Goal: Task Accomplishment & Management: Complete application form

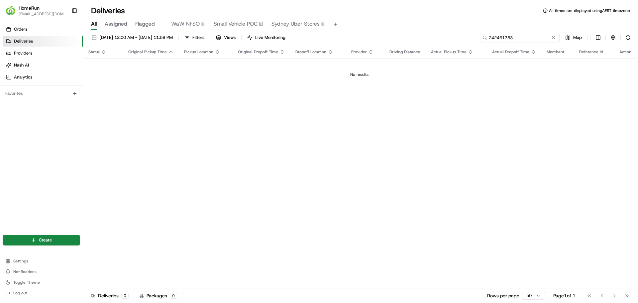
drag, startPoint x: 537, startPoint y: 39, endPoint x: 483, endPoint y: 40, distance: 54.5
click at [483, 40] on input "242461383" at bounding box center [520, 37] width 80 height 9
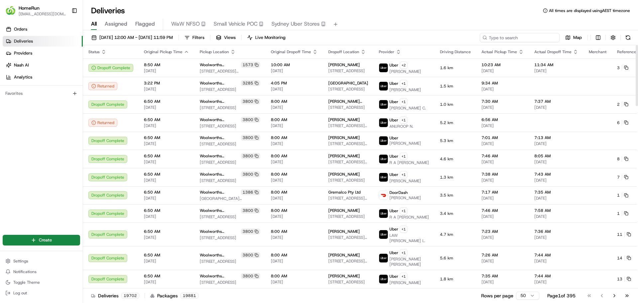
click at [519, 39] on input at bounding box center [520, 37] width 80 height 9
paste input "264722523"
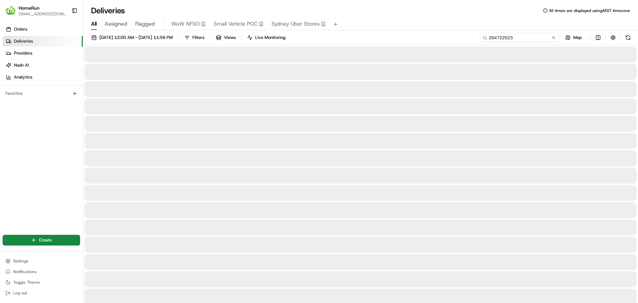
click at [489, 38] on input "264722523" at bounding box center [520, 37] width 80 height 9
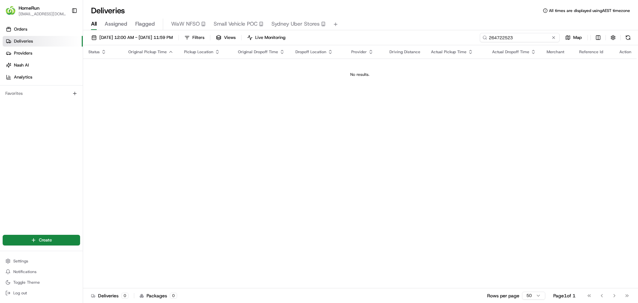
click at [516, 39] on input "264722523" at bounding box center [520, 37] width 80 height 9
type input "264722523"
click at [151, 38] on span "22/08/2025 12:00 AM - 29/08/2025 11:59 PM" at bounding box center [135, 38] width 73 height 6
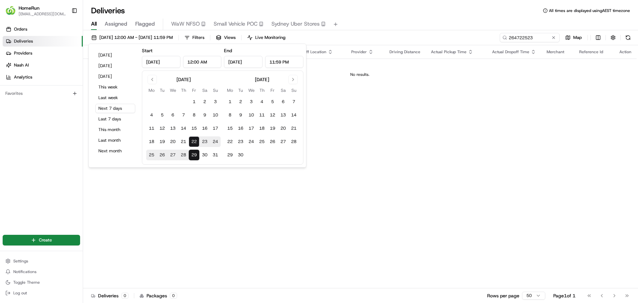
click at [158, 62] on input "Aug 22, 2025" at bounding box center [161, 62] width 39 height 12
click at [185, 141] on button "21" at bounding box center [183, 141] width 11 height 11
type input "Aug 21, 2025"
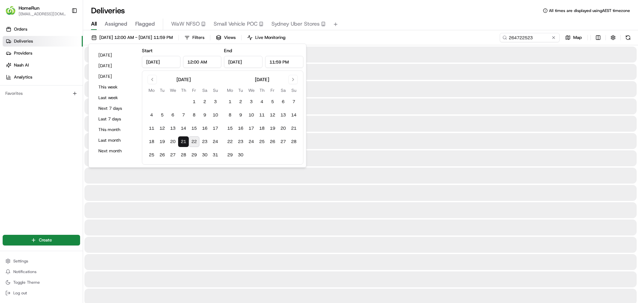
click at [438, 65] on div at bounding box center [360, 72] width 553 height 16
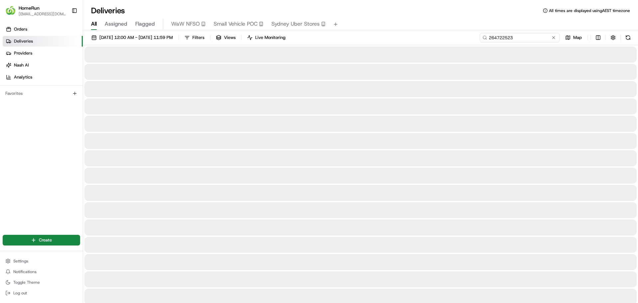
click at [540, 39] on input "264722523" at bounding box center [520, 37] width 80 height 9
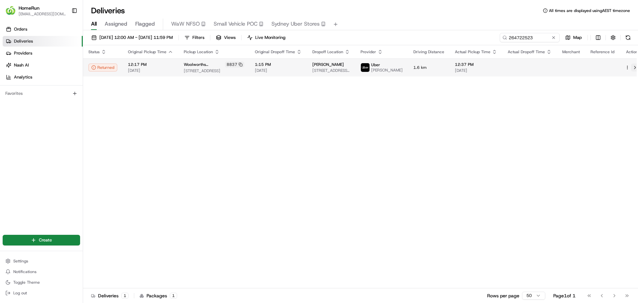
click at [631, 68] on button at bounding box center [635, 67] width 8 height 8
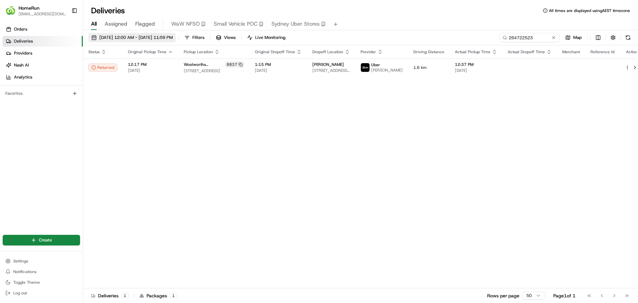
click at [142, 39] on span "21/08/2025 12:00 AM - 21/08/2025 11:59 PM" at bounding box center [135, 38] width 73 height 6
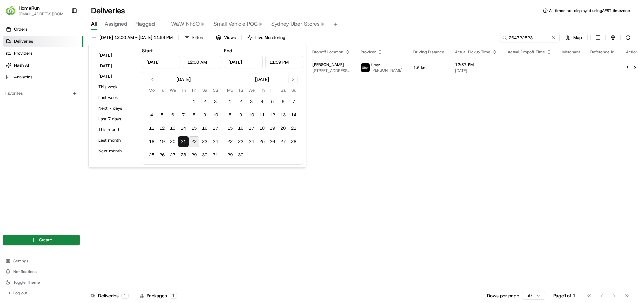
click at [195, 143] on button "22" at bounding box center [194, 141] width 11 height 11
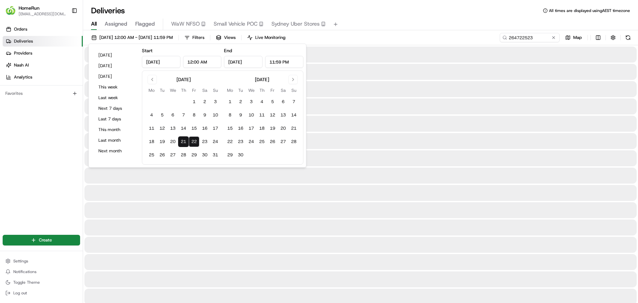
click at [185, 144] on button "21" at bounding box center [183, 141] width 11 height 11
click at [196, 144] on button "22" at bounding box center [194, 141] width 11 height 11
type input "Aug 22, 2025"
click at [445, 39] on div "21/08/2025 12:00 AM - 22/08/2025 11:59 PM Filters Views Live Monitoring 2647225…" at bounding box center [360, 39] width 555 height 12
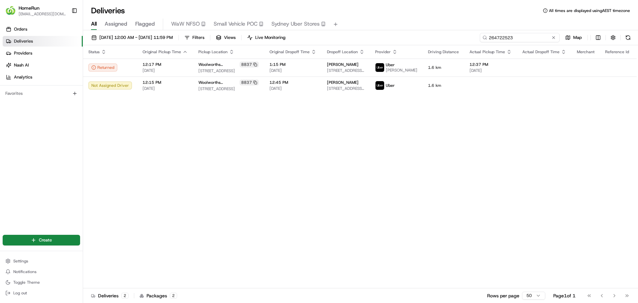
click at [537, 38] on input "264722523" at bounding box center [520, 37] width 80 height 9
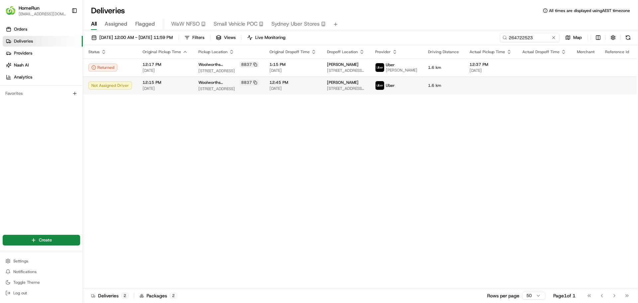
click at [620, 88] on html "HomeRun aolano1@woolworths.com.au Toggle Sidebar Orders Deliveries Providers Na…" at bounding box center [319, 151] width 638 height 303
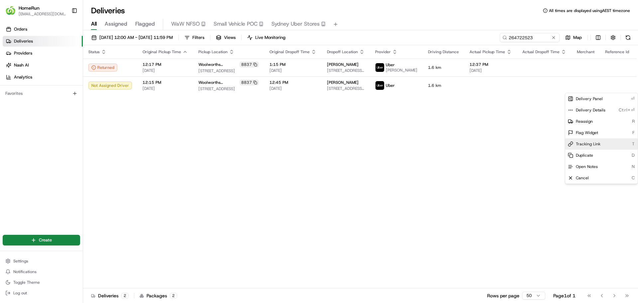
click at [600, 142] on div "Tracking Link T" at bounding box center [601, 143] width 72 height 11
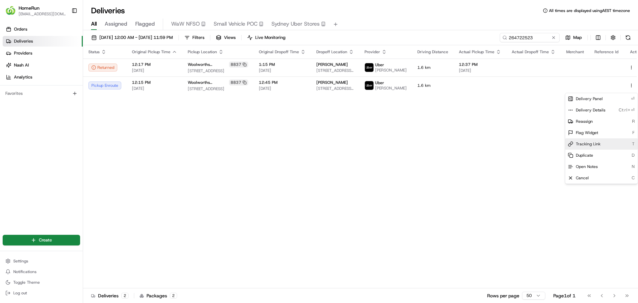
click at [601, 144] on div "Tracking Link T" at bounding box center [601, 143] width 72 height 11
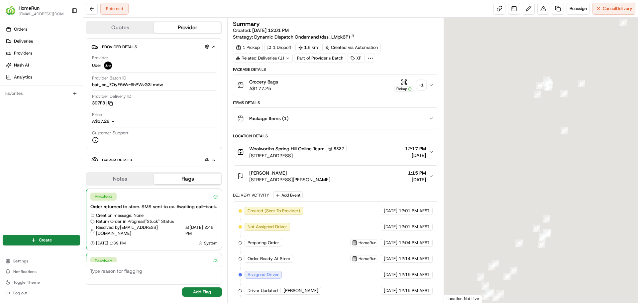
scroll to position [88, 0]
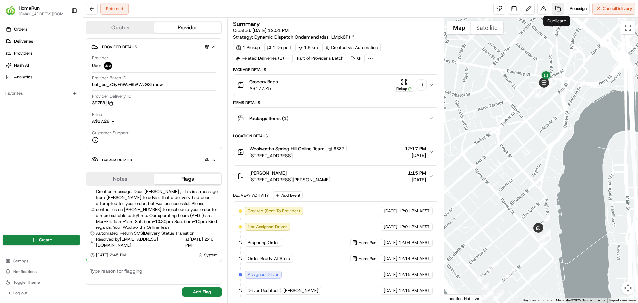
click at [556, 11] on link at bounding box center [558, 9] width 12 height 12
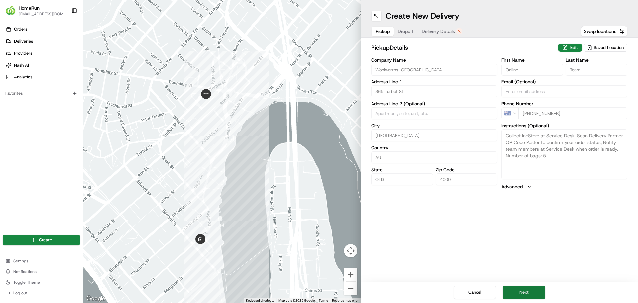
click at [530, 292] on button "Next" at bounding box center [524, 292] width 43 height 13
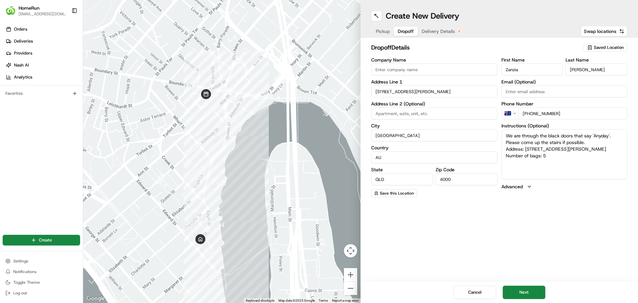
click at [530, 115] on input "[PHONE_NUMBER]" at bounding box center [573, 113] width 109 height 12
click at [561, 113] on input "[PHONE_NUMBER]" at bounding box center [573, 113] width 109 height 12
type input "[PHONE_NUMBER]"
type textarea "We are through the black doors that say 'Anyday'. Please come up the stairs if …"
type input "[PHONE_NUMBER]"
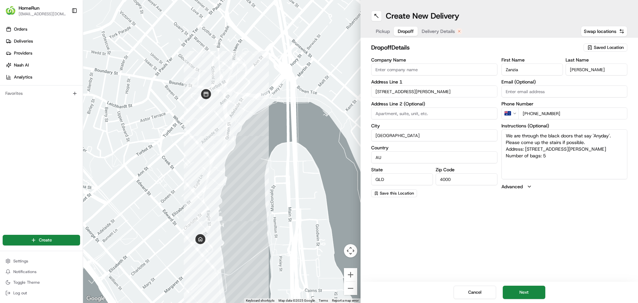
click at [563, 159] on textarea "We are through the black doors that say 'Anyday'. Please come up the stairs if …" at bounding box center [565, 154] width 126 height 50
click at [610, 135] on textarea "We are through the black doors that say 'Anyday'. Please come up the stairs if …" at bounding box center [565, 154] width 126 height 50
click at [565, 157] on textarea "We are through the black doors that say 'ANYDAY'. Please come up the stairs if …" at bounding box center [565, 154] width 126 height 50
click at [556, 170] on textarea "We are through the black doors that say 'ANYDAY'. Please come up the stairs if …" at bounding box center [565, 154] width 126 height 50
paste textarea "0411634234"
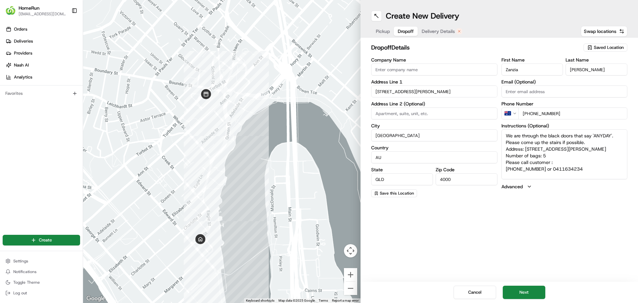
scroll to position [3, 0]
type textarea "We are through the black doors that say 'ANYDAY'. Please come up the stairs if …"
click at [534, 291] on button "Next" at bounding box center [524, 292] width 43 height 13
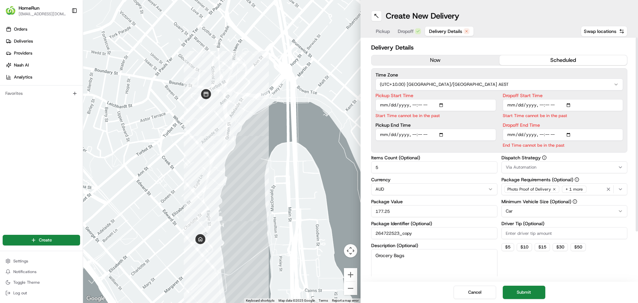
click at [443, 107] on input "Pickup Start Time" at bounding box center [436, 105] width 121 height 12
type input "[DATE]T12:15"
click at [488, 94] on label "Pickup Start Time" at bounding box center [436, 95] width 121 height 5
click at [488, 99] on input "Pickup Start Time" at bounding box center [436, 105] width 121 height 12
click at [442, 127] on input "Pickup End Time" at bounding box center [436, 127] width 121 height 12
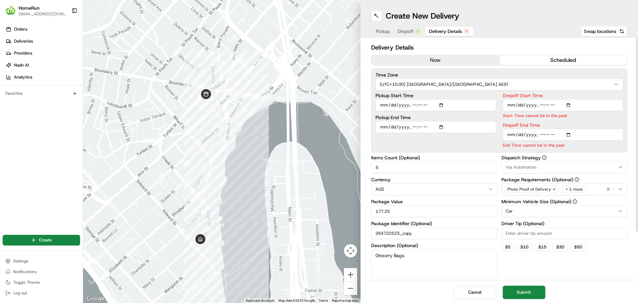
type input "[DATE]T12:25"
click at [473, 117] on label "Pickup End Time" at bounding box center [436, 117] width 121 height 5
click at [473, 121] on input "Pickup End Time" at bounding box center [436, 127] width 121 height 12
click at [568, 105] on input "Dropoff Start Time" at bounding box center [563, 105] width 121 height 12
type input "[DATE]T12:35"
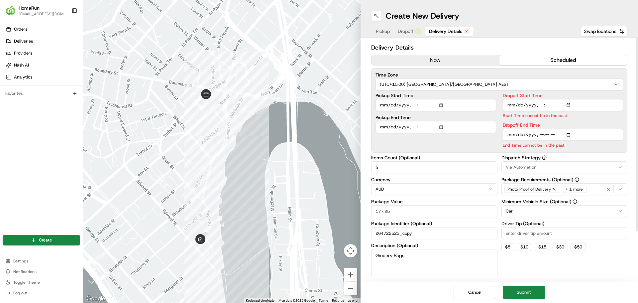
click at [600, 95] on label "Dropoff Start Time" at bounding box center [563, 95] width 121 height 5
click at [600, 99] on input "Dropoff Start Time" at bounding box center [563, 105] width 121 height 12
click at [568, 133] on input "Dropoff End Time" at bounding box center [563, 135] width 121 height 12
type input "[DATE]T12:45"
click at [616, 117] on p "Start Time must be before End Date" at bounding box center [563, 115] width 121 height 6
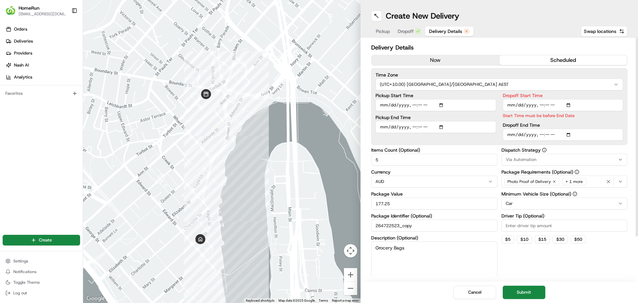
click at [568, 106] on input "Dropoff Start Time" at bounding box center [563, 105] width 121 height 12
type input "[DATE]T12:36"
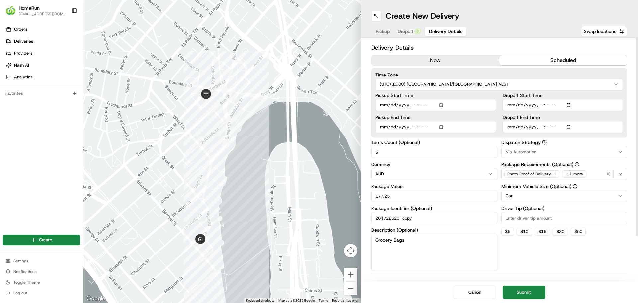
click at [576, 95] on label "Dropoff Start Time" at bounding box center [563, 95] width 121 height 5
click at [576, 99] on input "Dropoff Start Time" at bounding box center [563, 105] width 121 height 12
click at [603, 117] on label "Dropoff End Time" at bounding box center [563, 117] width 121 height 5
click at [603, 121] on input "Dropoff End Time" at bounding box center [563, 127] width 121 height 12
click at [526, 293] on button "Submit" at bounding box center [524, 292] width 43 height 13
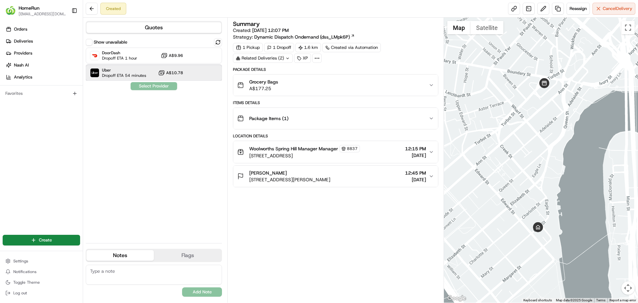
click at [137, 73] on span "Dropoff ETA 54 minutes" at bounding box center [124, 75] width 44 height 5
click at [161, 86] on button "Assign Provider" at bounding box center [153, 86] width 47 height 8
